Goal: Information Seeking & Learning: Learn about a topic

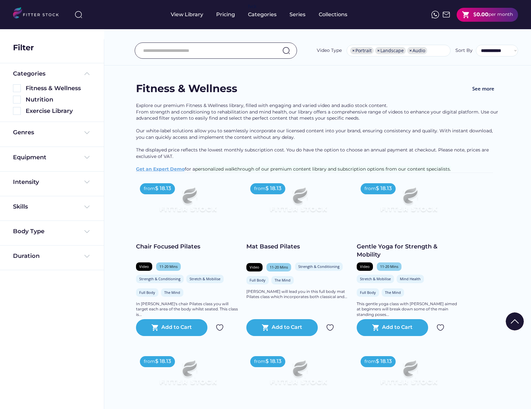
select select "**********"
click at [37, 16] on img at bounding box center [38, 13] width 51 height 13
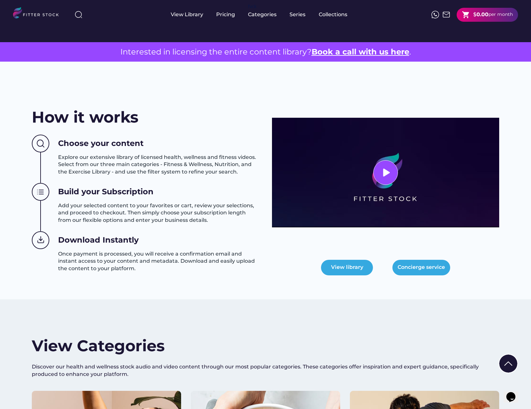
scroll to position [188, 0]
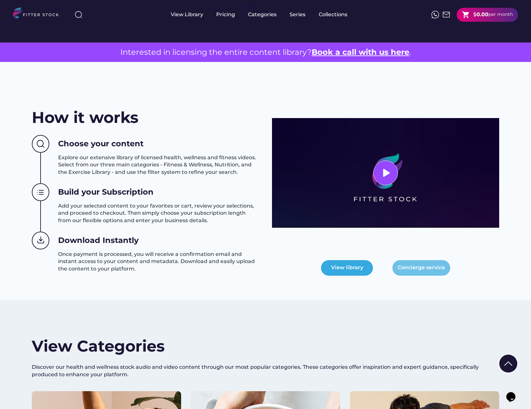
click at [423, 265] on button "Concierge service" at bounding box center [422, 268] width 58 height 16
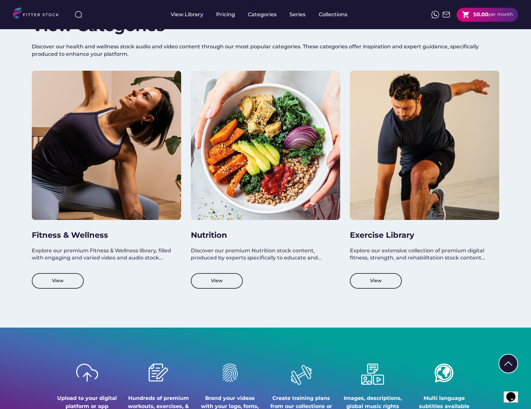
scroll to position [1, 0]
click at [59, 284] on button "View" at bounding box center [58, 281] width 52 height 16
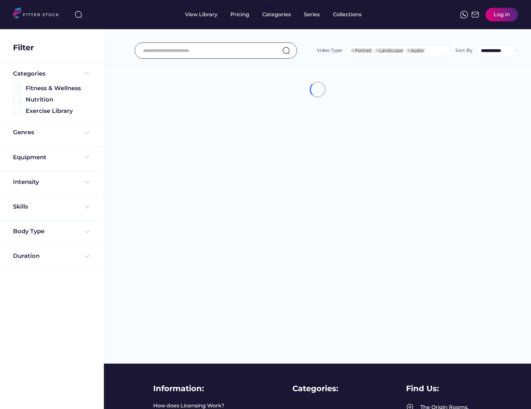
select select "**********"
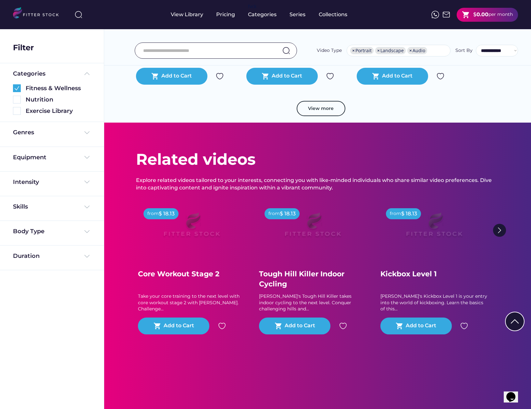
scroll to position [1260, 0]
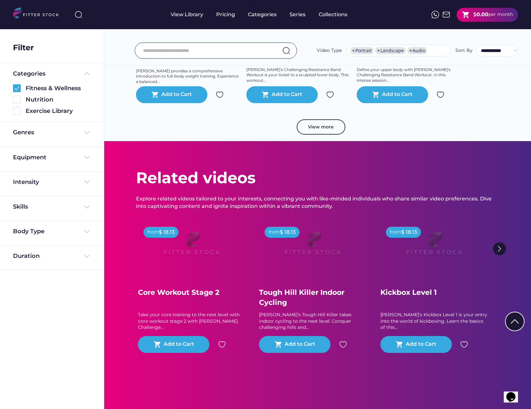
click at [428, 262] on img at bounding box center [434, 246] width 83 height 47
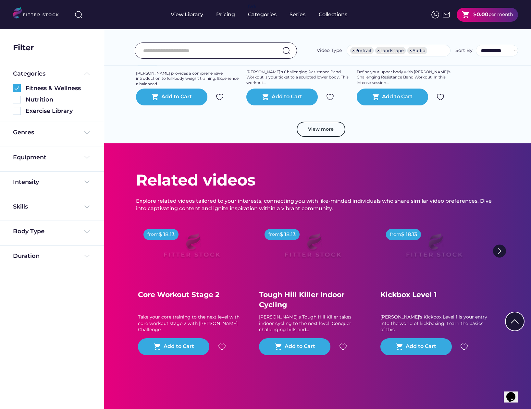
scroll to position [1257, 0]
click at [449, 264] on img at bounding box center [434, 248] width 83 height 47
click at [439, 256] on img at bounding box center [434, 248] width 83 height 47
click at [446, 256] on img at bounding box center [434, 248] width 83 height 47
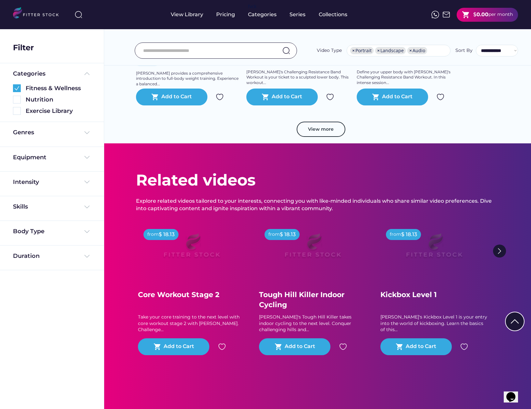
click at [415, 299] on div "Kickbox Level 1" at bounding box center [434, 295] width 107 height 10
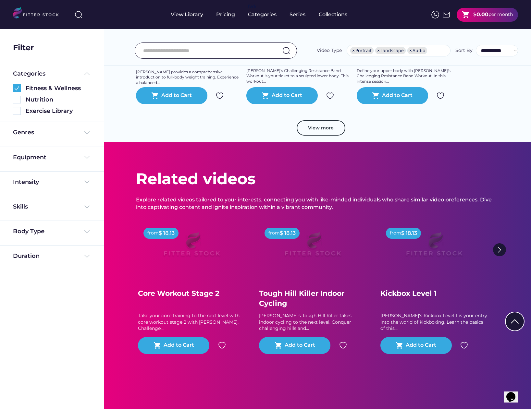
scroll to position [1258, 0]
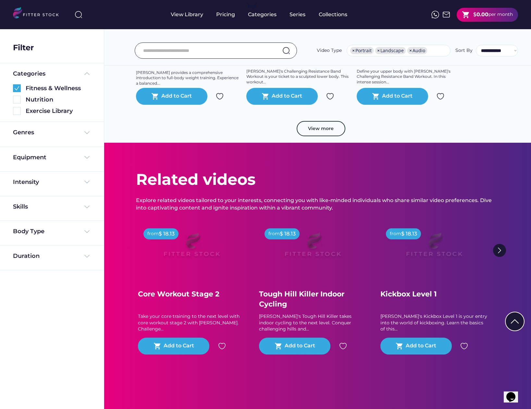
click at [410, 298] on div "Kickbox Level 1" at bounding box center [434, 295] width 107 height 10
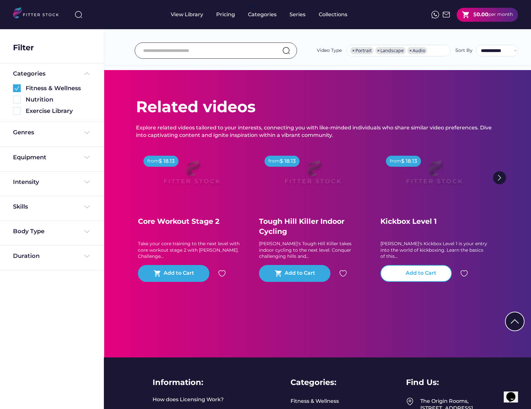
scroll to position [1332, 0]
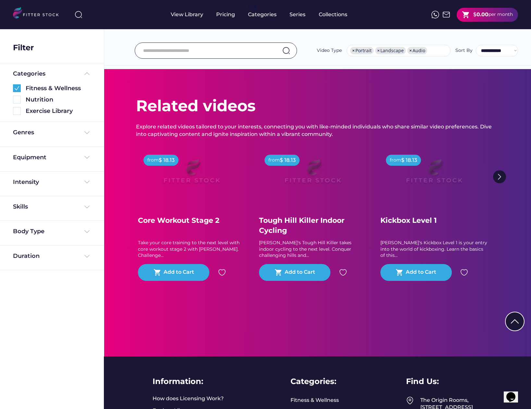
click at [413, 246] on div "[PERSON_NAME]'s Kickbox Level 1 is your entry into the world of kickboxing. Lea…" at bounding box center [434, 249] width 107 height 19
click at [480, 248] on div "[PERSON_NAME]'s Kickbox Level 1 is your entry into the world of kickboxing. Lea…" at bounding box center [434, 249] width 107 height 19
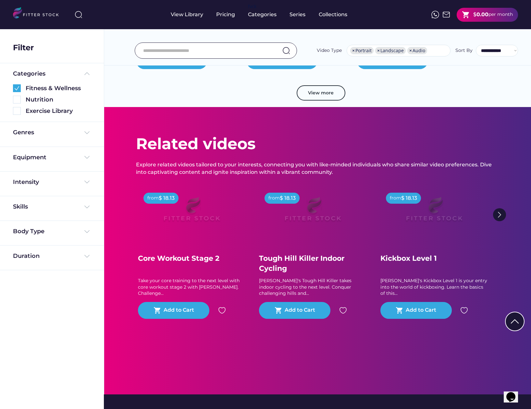
scroll to position [1307, 0]
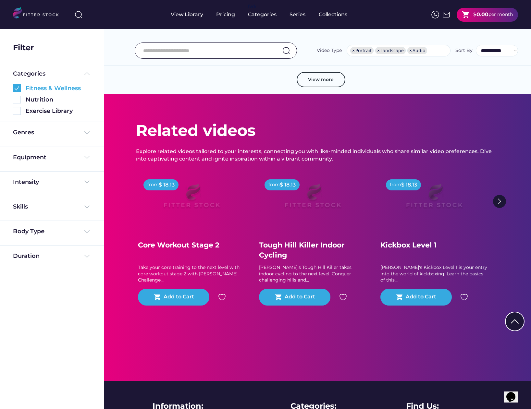
click at [15, 88] on img at bounding box center [17, 88] width 8 height 8
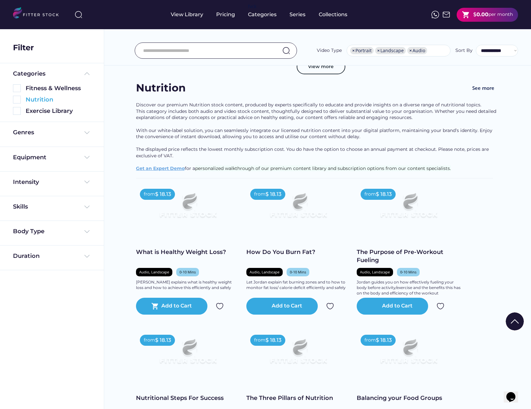
click at [17, 99] on img at bounding box center [17, 100] width 8 height 8
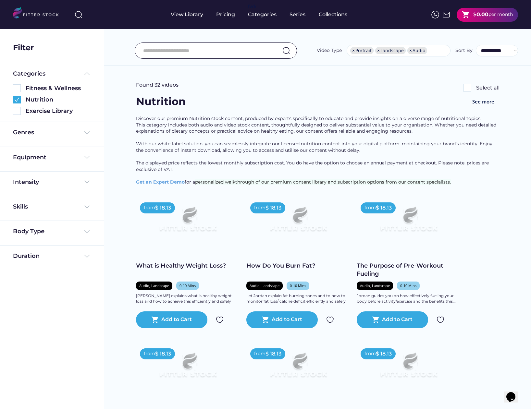
scroll to position [0, 0]
